Goal: Transaction & Acquisition: Obtain resource

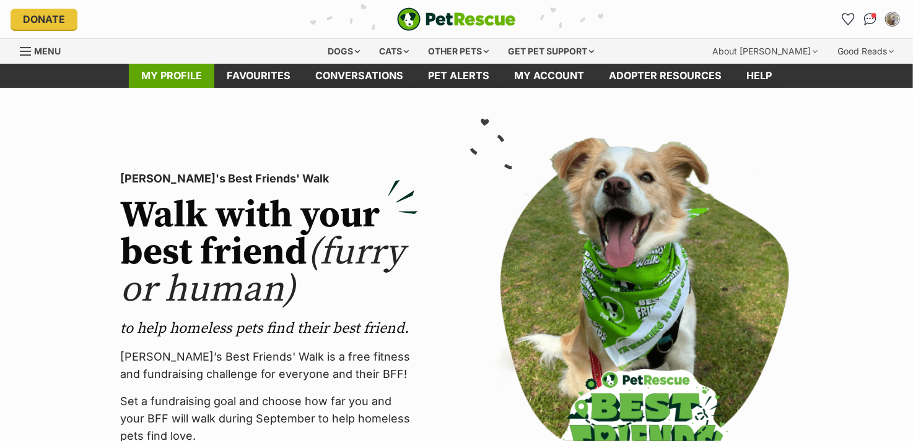
click at [188, 74] on link "My profile" at bounding box center [171, 76] width 85 height 24
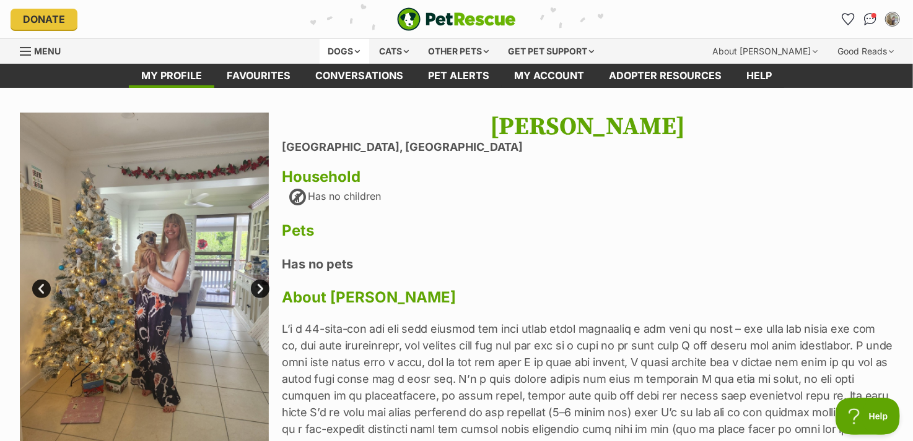
click at [323, 53] on div "Dogs" at bounding box center [344, 51] width 50 height 25
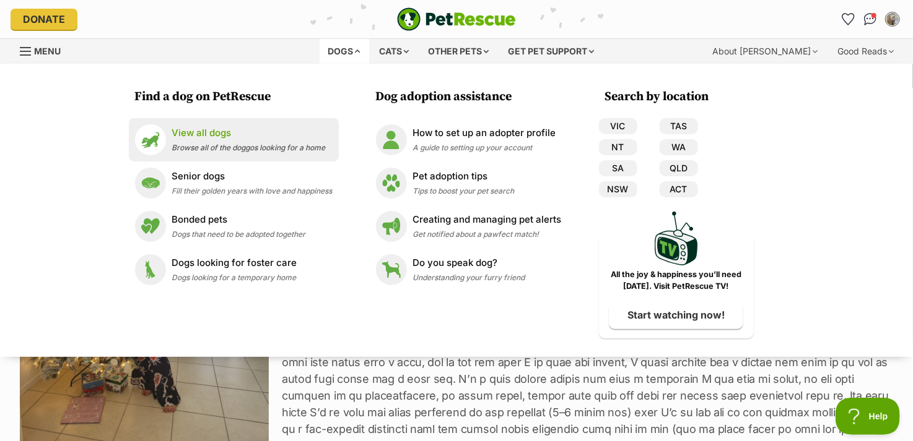
click at [215, 138] on p "View all dogs" at bounding box center [249, 133] width 154 height 14
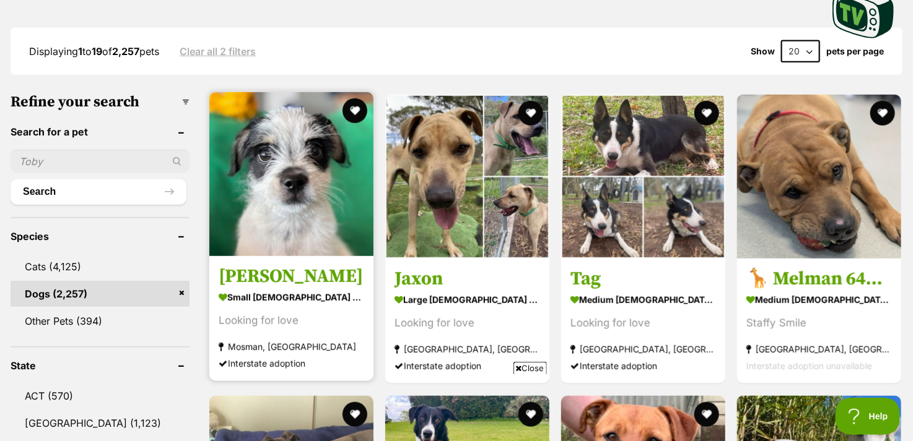
click at [295, 208] on img at bounding box center [291, 174] width 164 height 164
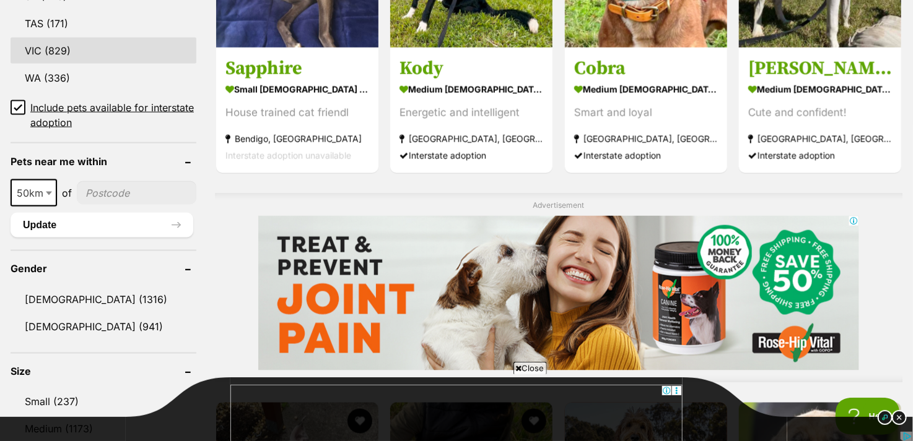
scroll to position [867, 0]
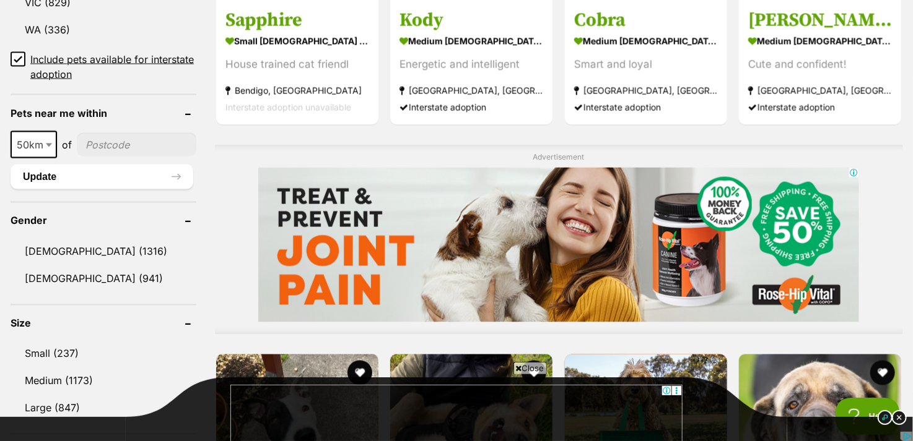
drag, startPoint x: 116, startPoint y: 131, endPoint x: 114, endPoint y: 142, distance: 12.0
click at [116, 133] on input"] "postcode" at bounding box center [136, 145] width 119 height 24
type input"] "2478"
click at [30, 144] on span "50km" at bounding box center [34, 144] width 44 height 17
select select "250"
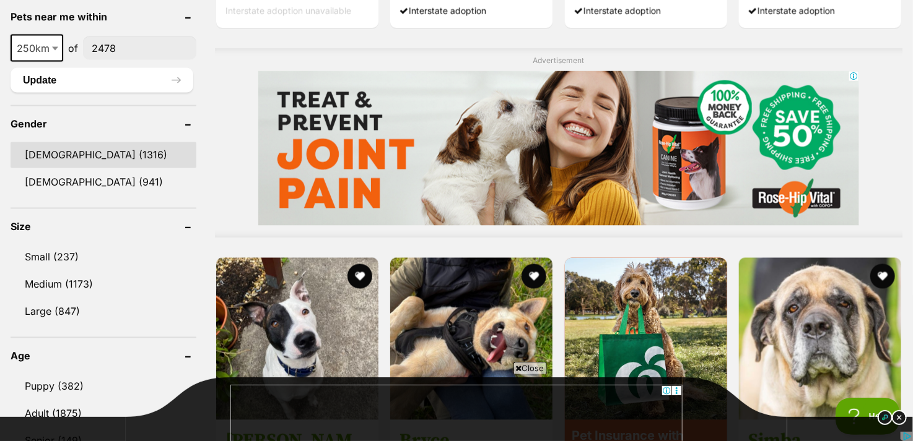
scroll to position [1114, 0]
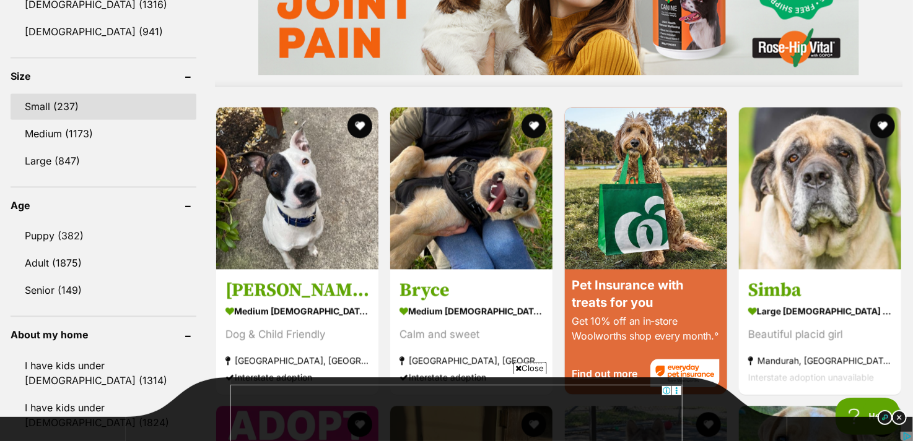
click at [100, 100] on link "Small (237)" at bounding box center [104, 106] width 186 height 26
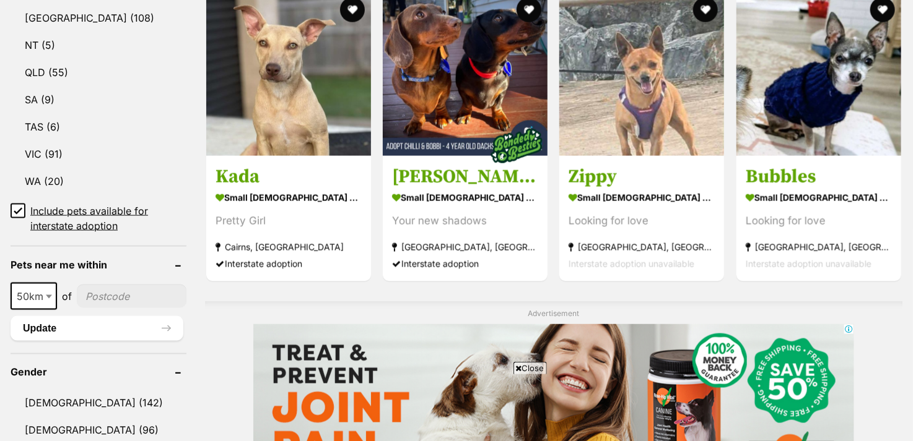
scroll to position [815, 0]
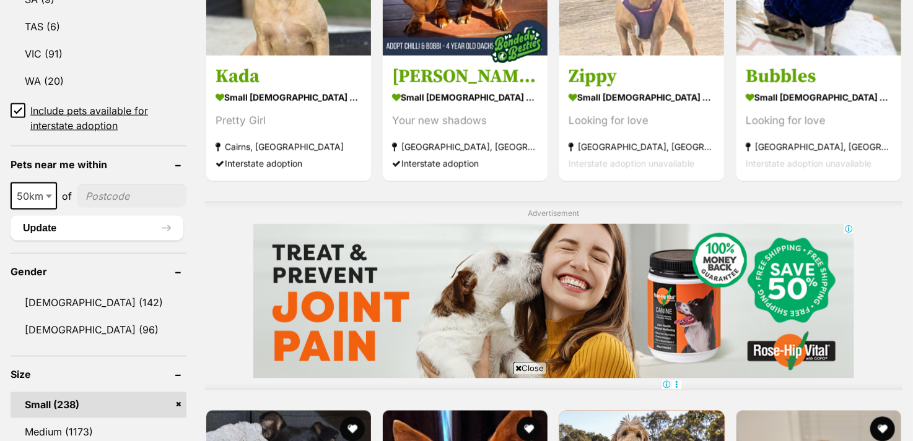
click at [147, 185] on input"] "postcode" at bounding box center [132, 197] width 110 height 24
type input"] "2478"
click at [23, 189] on span "50km" at bounding box center [34, 196] width 44 height 17
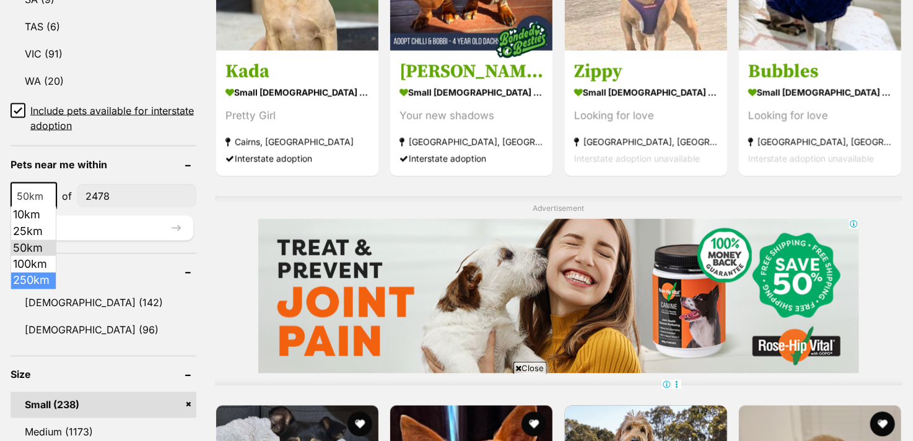
select select "250"
click at [181, 225] on button "Update" at bounding box center [102, 228] width 183 height 25
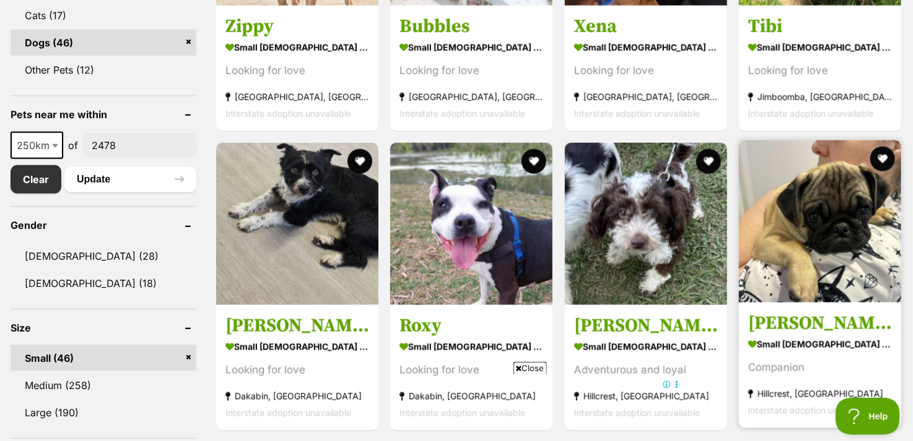
click at [783, 346] on strong "small male Dog" at bounding box center [820, 345] width 144 height 18
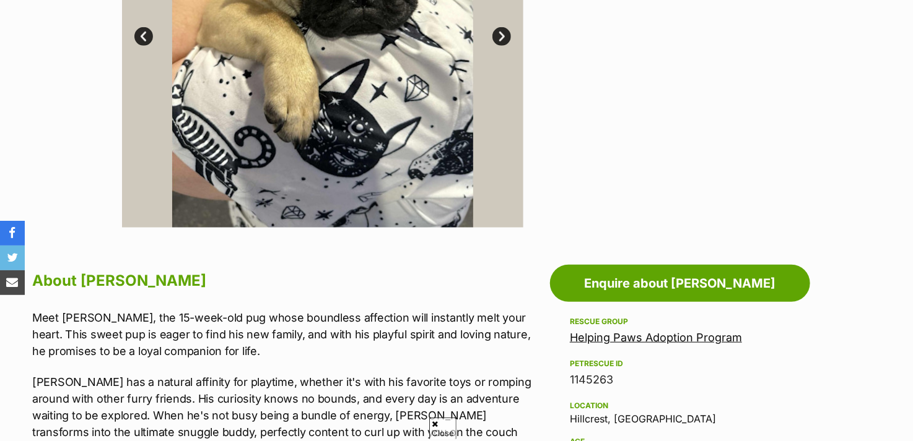
scroll to position [433, 0]
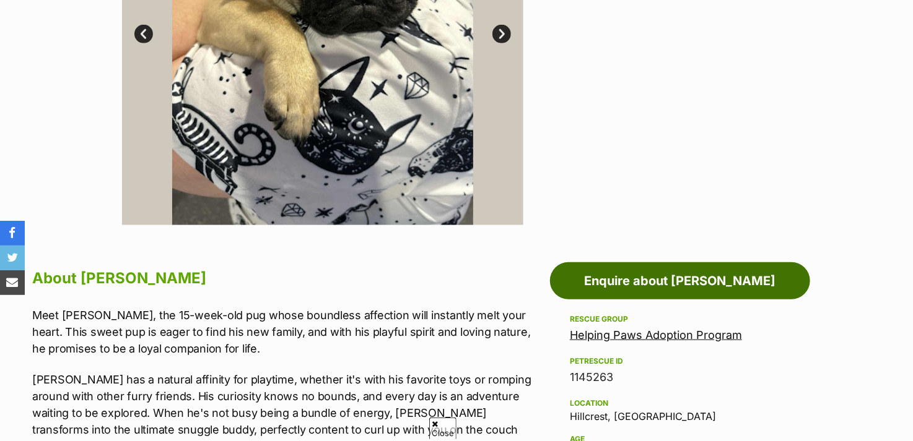
click at [621, 267] on link "Enquire about [PERSON_NAME]" at bounding box center [680, 281] width 260 height 37
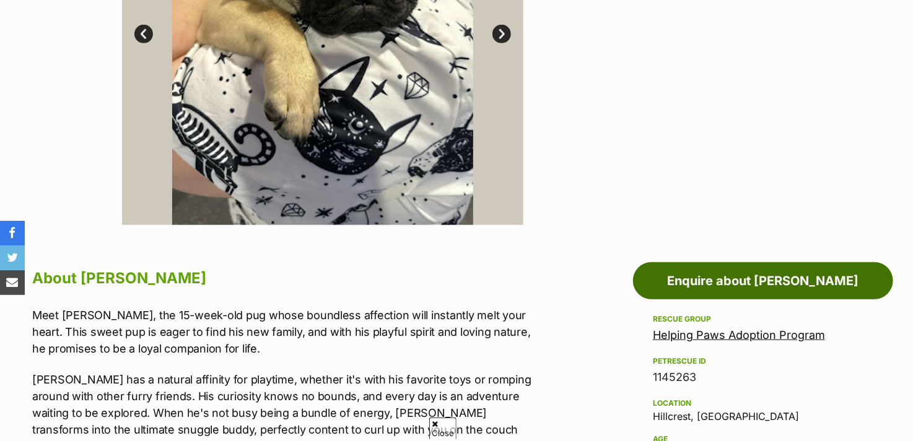
scroll to position [0, 0]
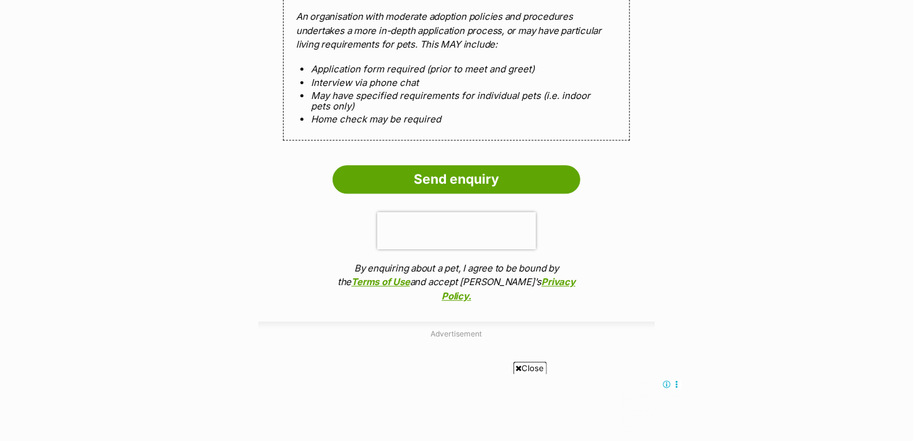
scroll to position [1414, 0]
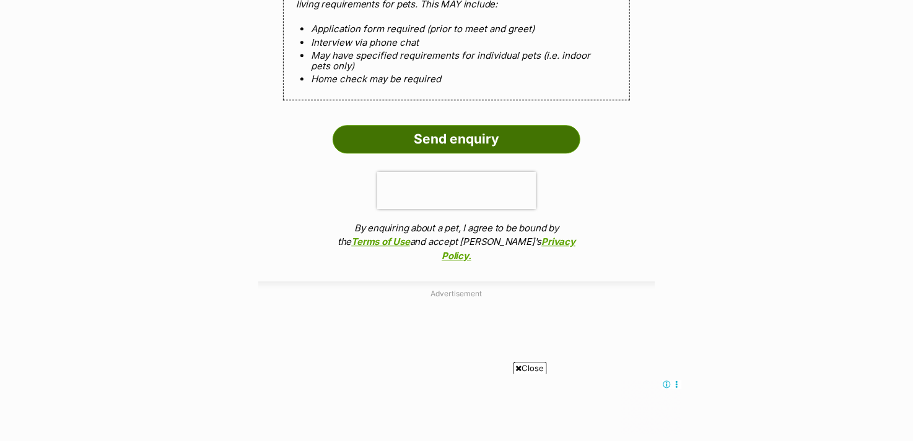
click at [471, 136] on input "Send enquiry" at bounding box center [456, 139] width 248 height 28
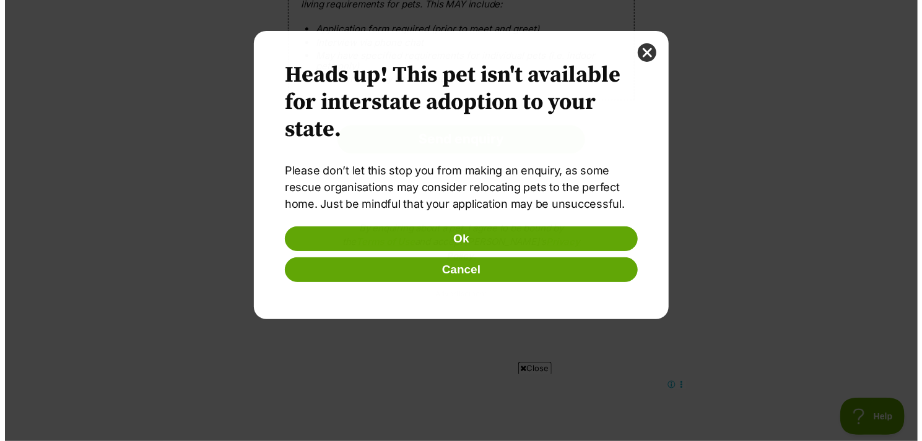
scroll to position [0, 0]
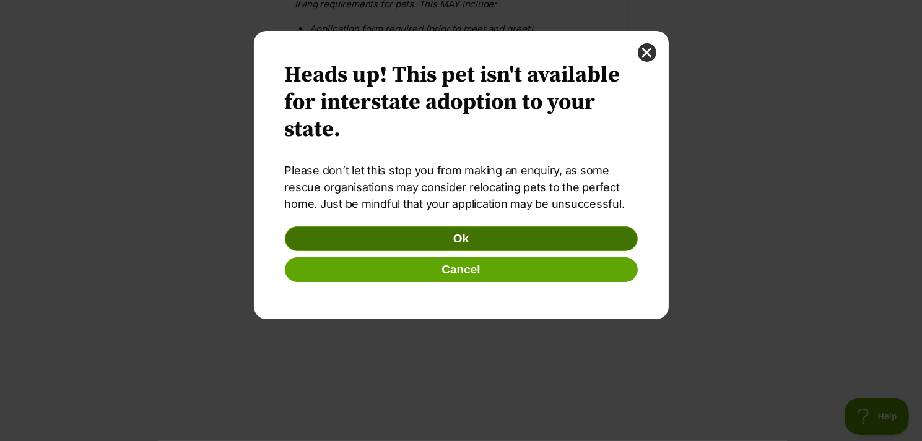
click at [475, 238] on button "Ok" at bounding box center [461, 239] width 353 height 25
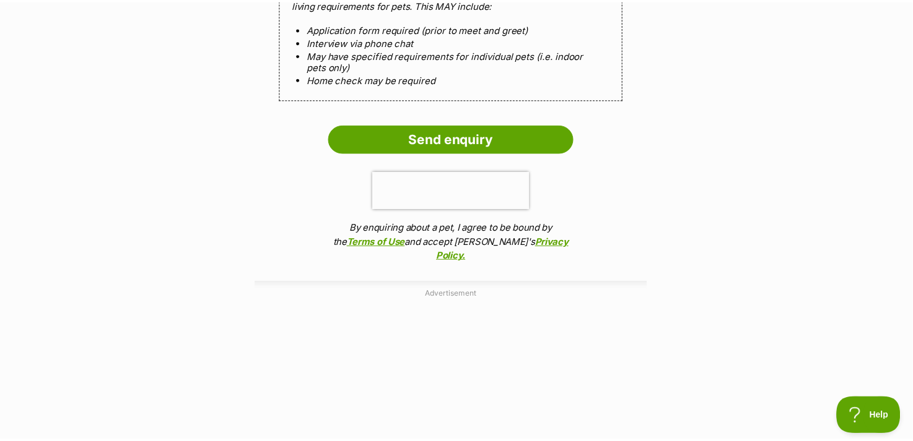
scroll to position [1413, 0]
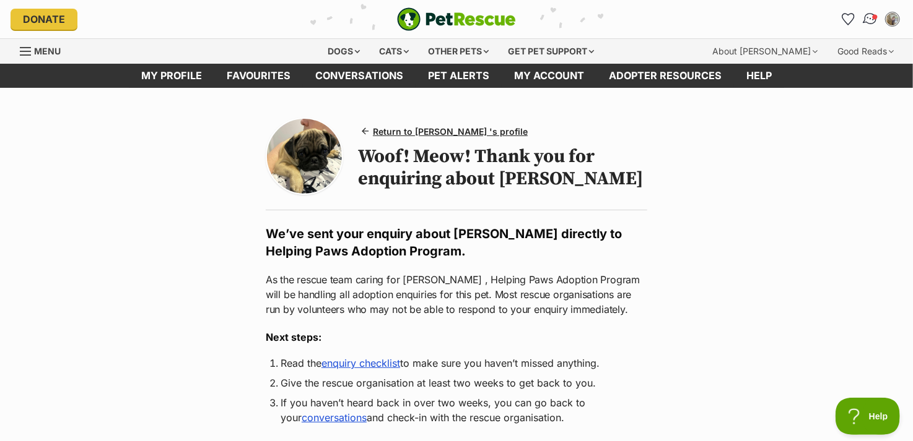
click at [871, 15] on img "Conversations" at bounding box center [870, 19] width 17 height 16
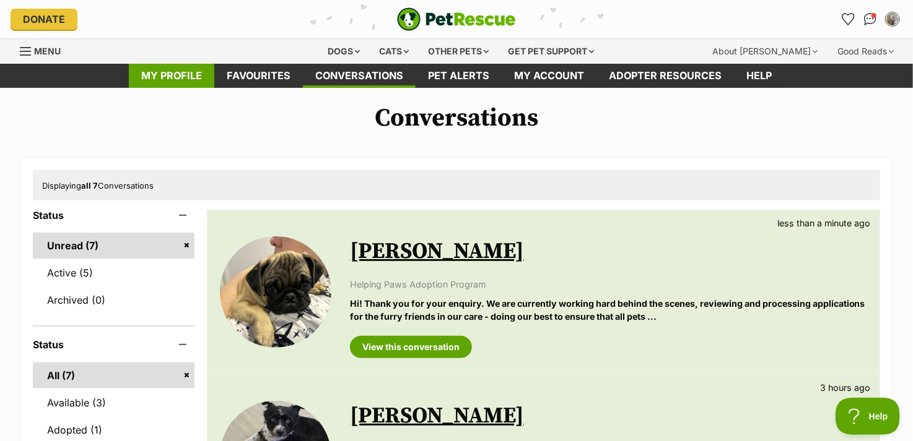
click at [178, 72] on link "My profile" at bounding box center [171, 76] width 85 height 24
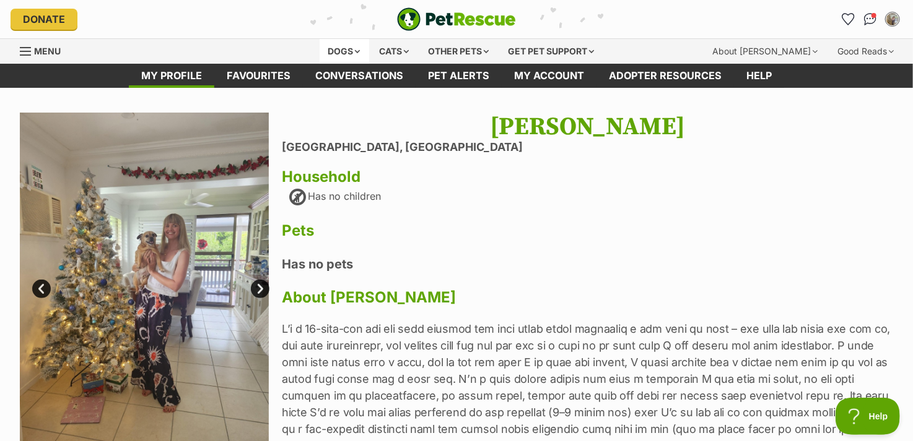
click at [337, 53] on div "Dogs" at bounding box center [344, 51] width 50 height 25
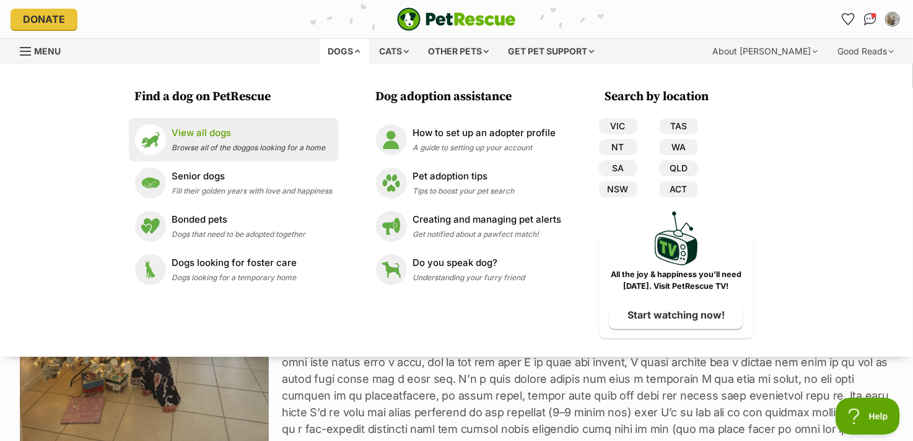
click at [254, 131] on p "View all dogs" at bounding box center [249, 133] width 154 height 14
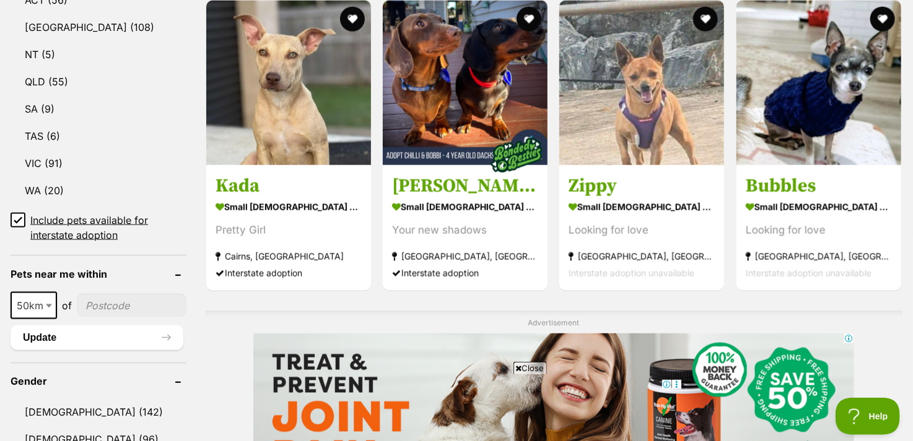
scroll to position [805, 0]
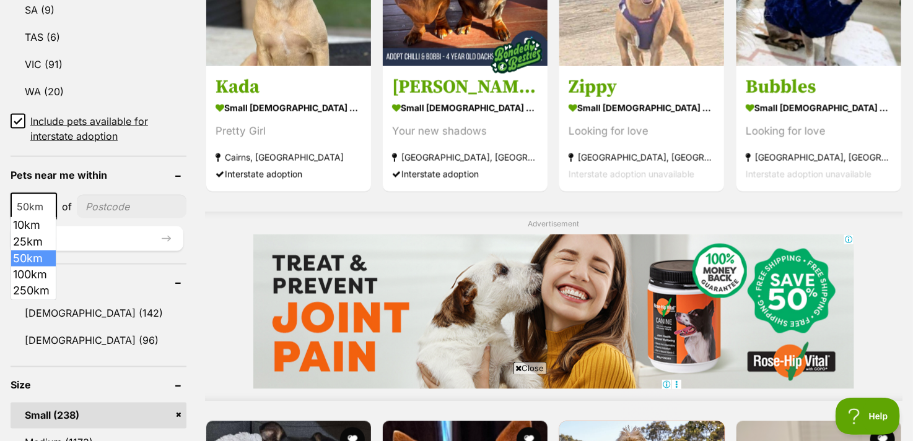
click at [38, 212] on span "50km" at bounding box center [34, 206] width 44 height 17
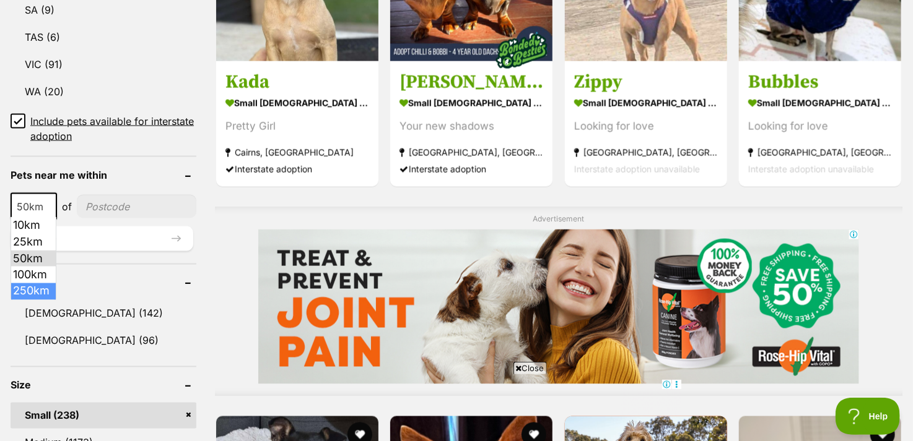
select select "250"
click at [136, 209] on input"] "postcode" at bounding box center [139, 207] width 113 height 24
type input"] "2478"
click at [140, 240] on button "Update" at bounding box center [102, 239] width 183 height 25
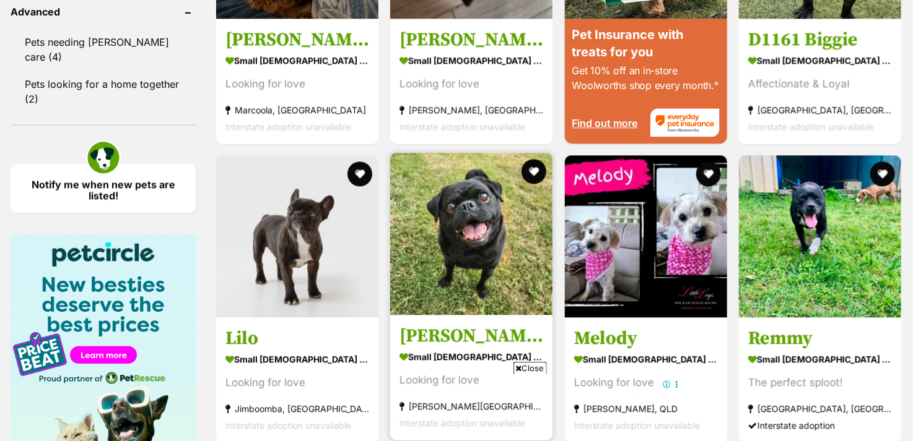
click at [479, 265] on img at bounding box center [471, 234] width 162 height 162
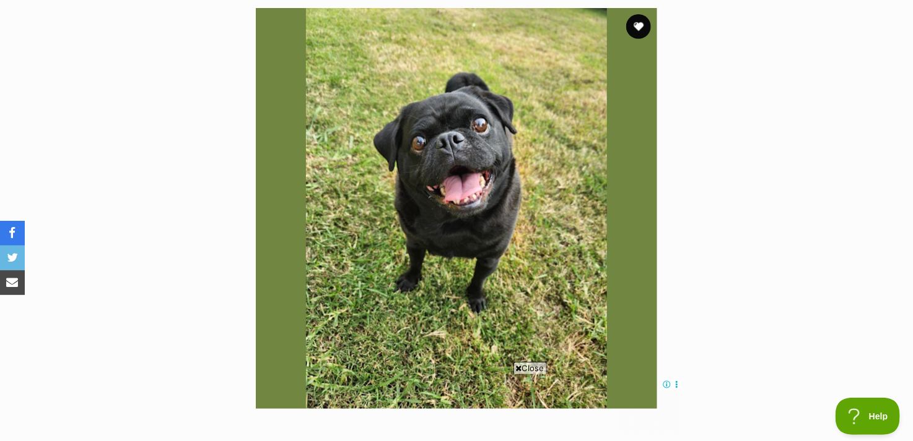
scroll to position [248, 0]
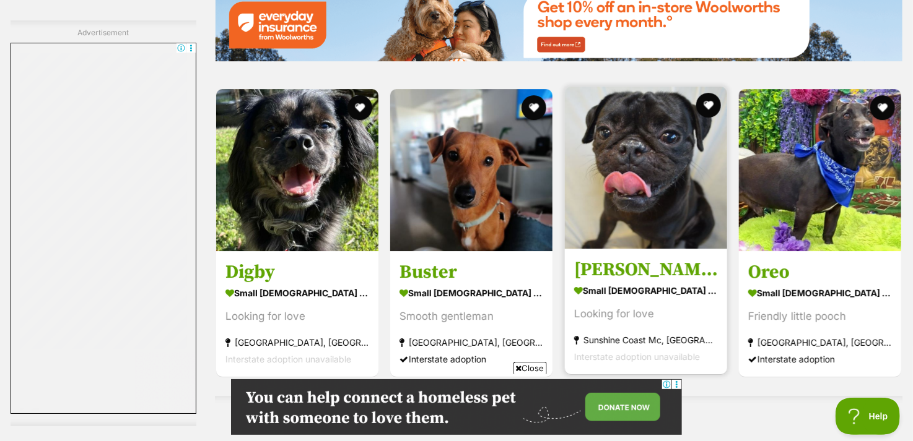
click at [667, 212] on img at bounding box center [646, 168] width 162 height 162
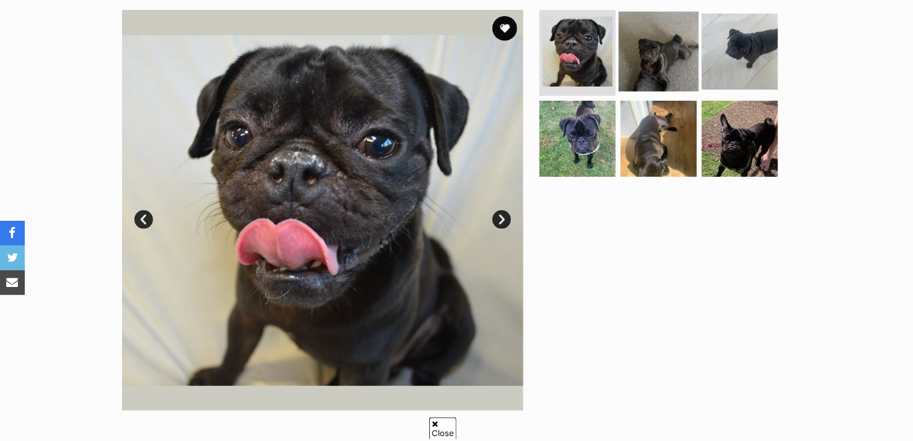
click at [658, 72] on img at bounding box center [659, 51] width 80 height 80
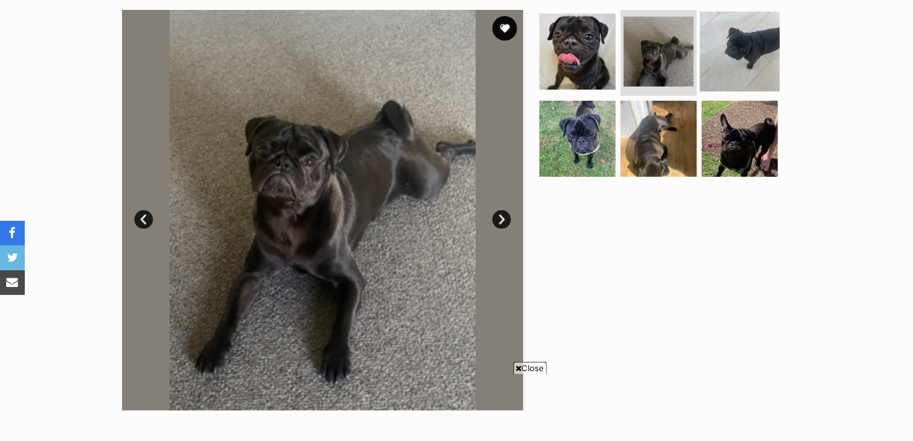
click at [726, 69] on img at bounding box center [740, 51] width 80 height 80
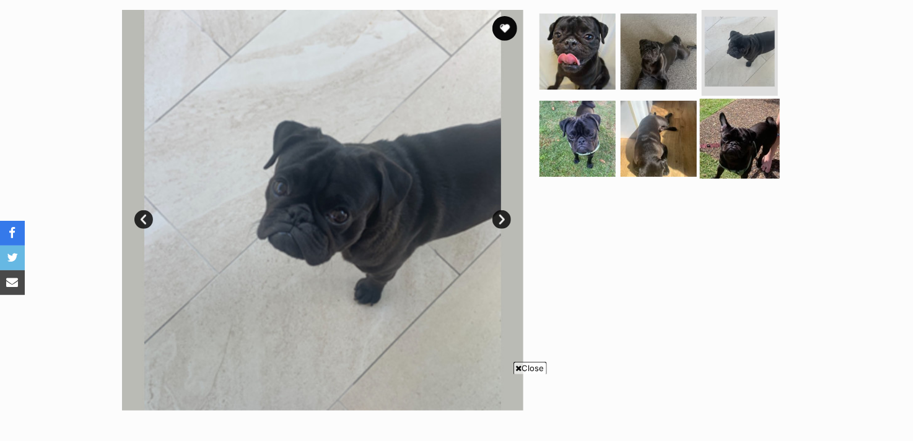
click at [727, 133] on img at bounding box center [740, 139] width 80 height 80
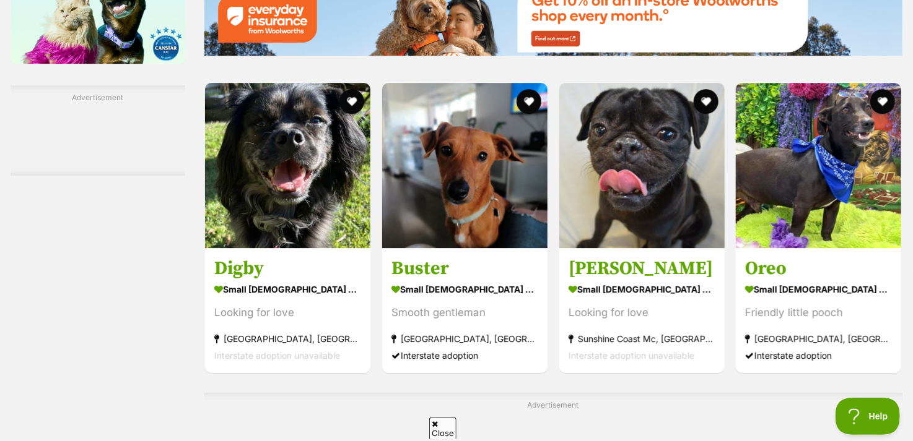
scroll to position [1773, 0]
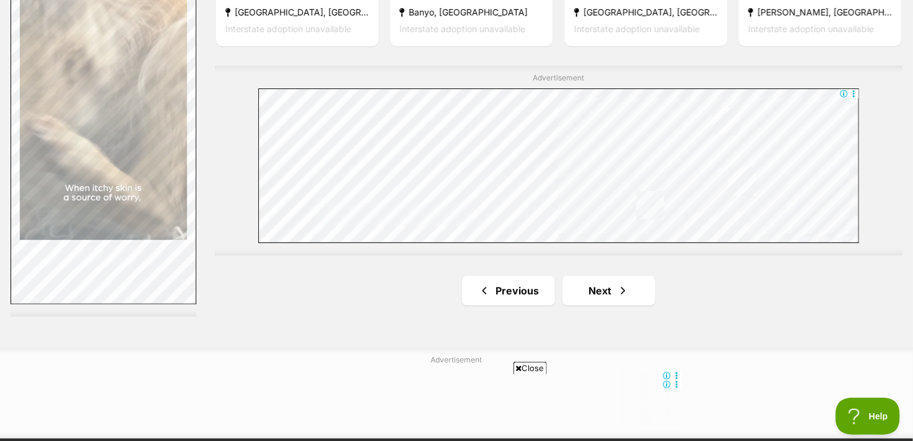
scroll to position [2275, 0]
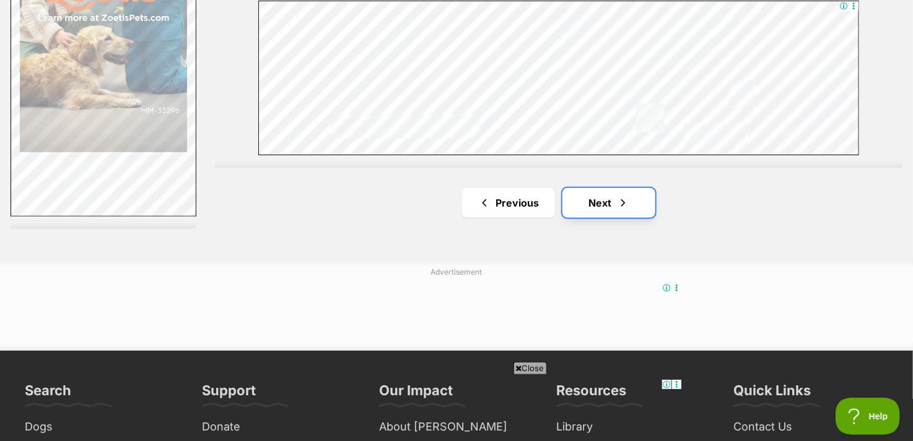
click at [606, 199] on link "Next" at bounding box center [608, 203] width 93 height 30
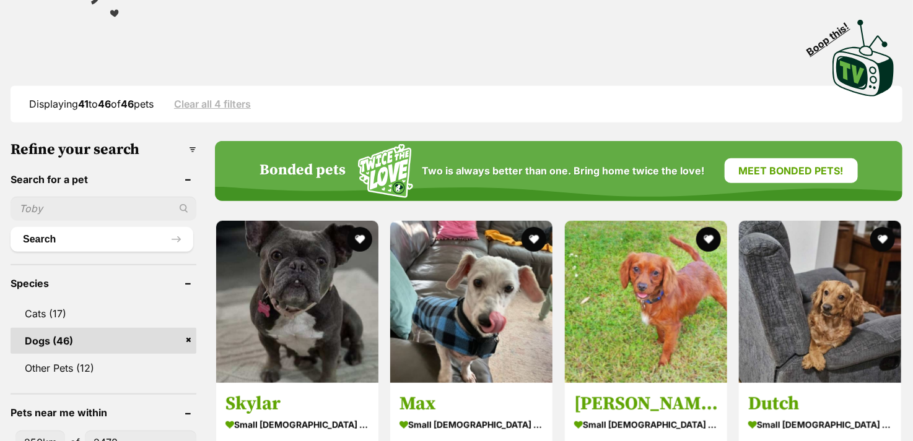
scroll to position [495, 0]
